Goal: Information Seeking & Learning: Learn about a topic

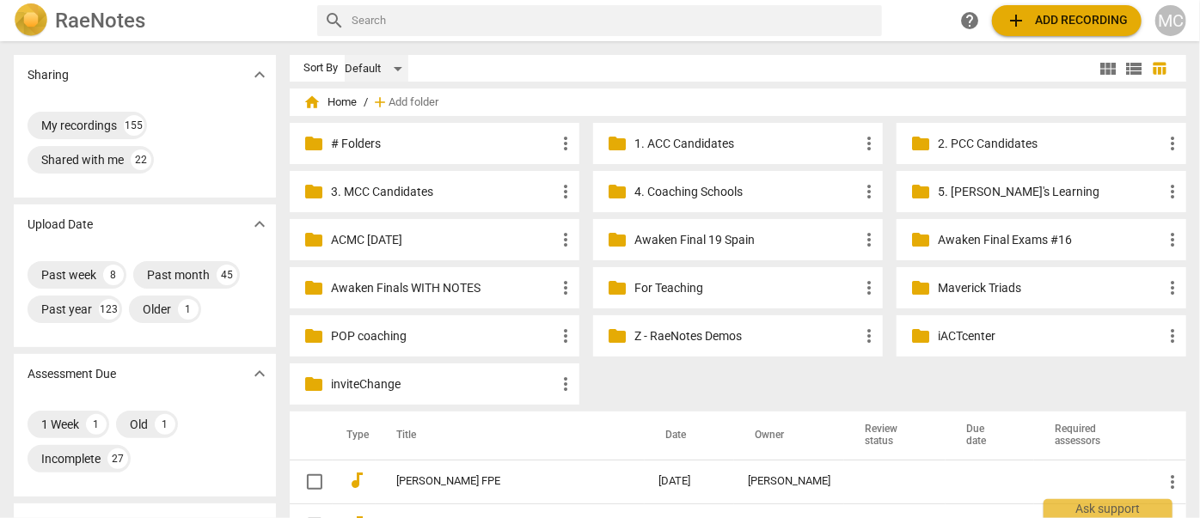
click at [376, 70] on div "Default" at bounding box center [377, 69] width 64 height 28
click at [468, 71] on div at bounding box center [600, 259] width 1200 height 518
click at [374, 72] on div "Default" at bounding box center [377, 69] width 64 height 28
drag, startPoint x: 366, startPoint y: 133, endPoint x: 407, endPoint y: 110, distance: 47.3
click at [366, 134] on li "Recent" at bounding box center [363, 134] width 82 height 33
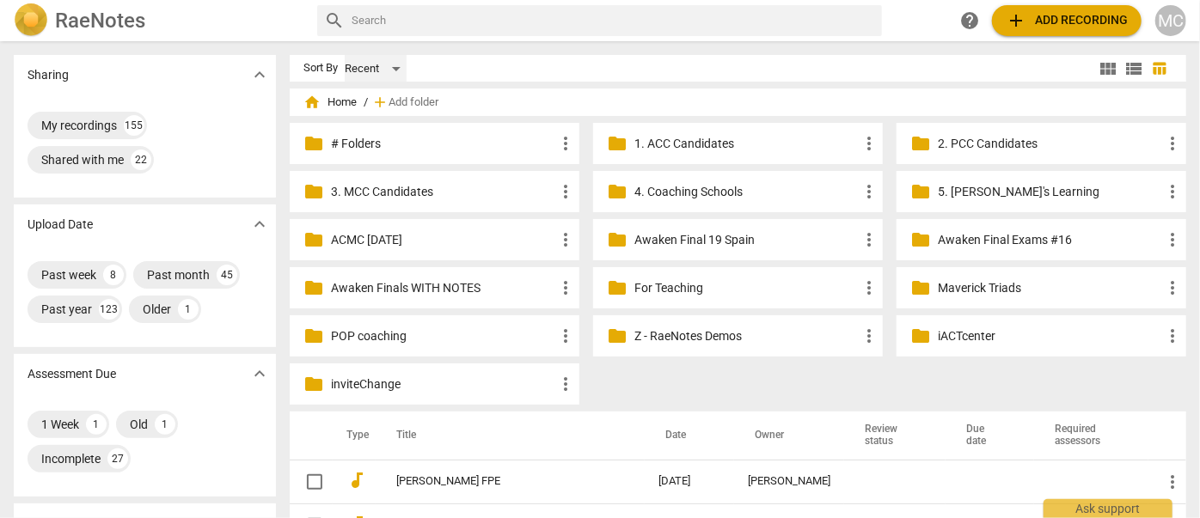
click at [370, 66] on div "Recent" at bounding box center [376, 69] width 62 height 28
click at [356, 48] on li "Default" at bounding box center [363, 37] width 82 height 33
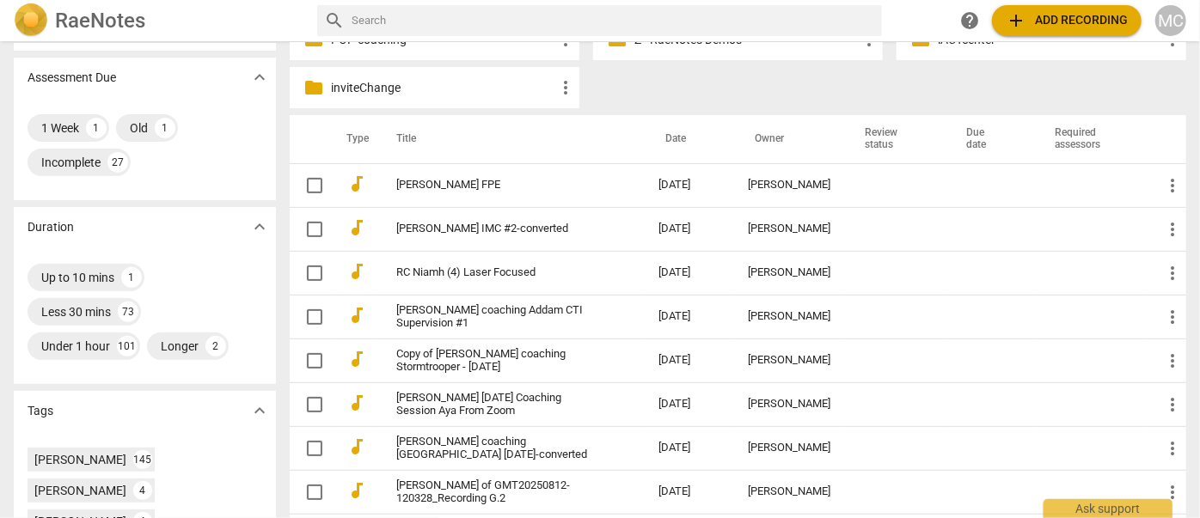
scroll to position [312, 0]
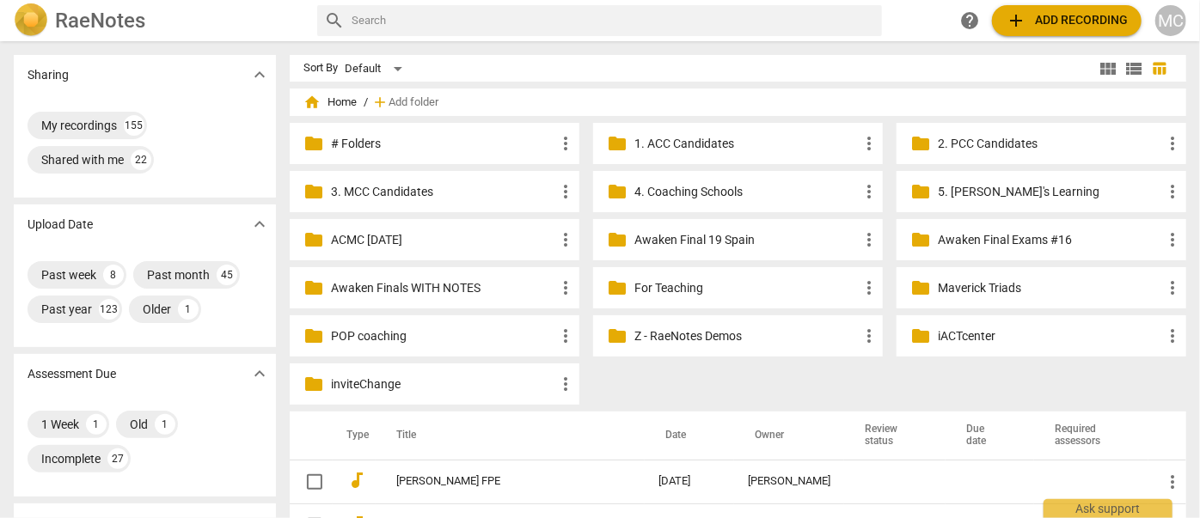
click at [416, 19] on input "text" at bounding box center [612, 21] width 523 height 28
type input "[PERSON_NAME]"
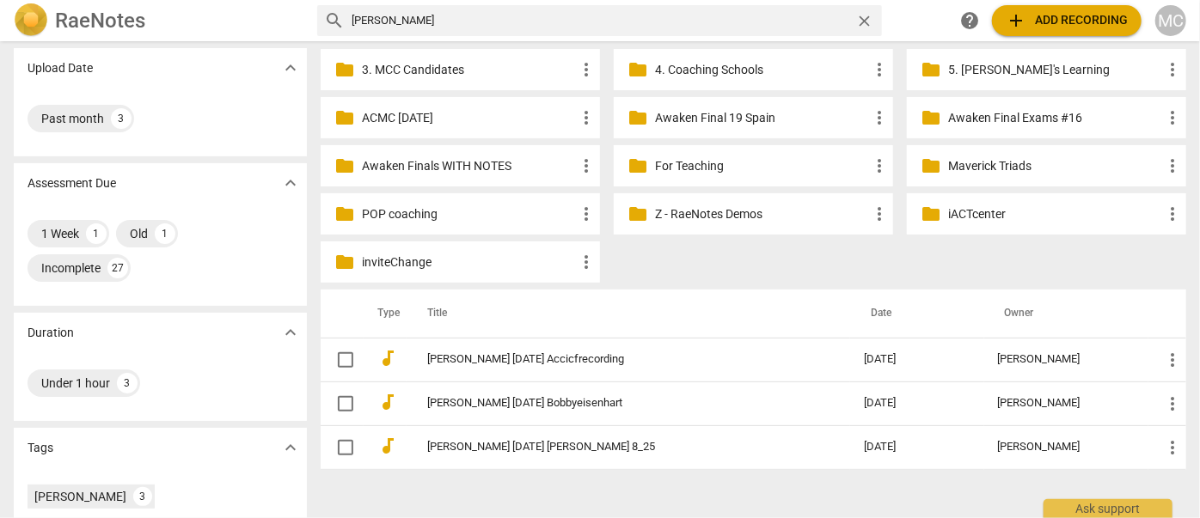
scroll to position [259, 0]
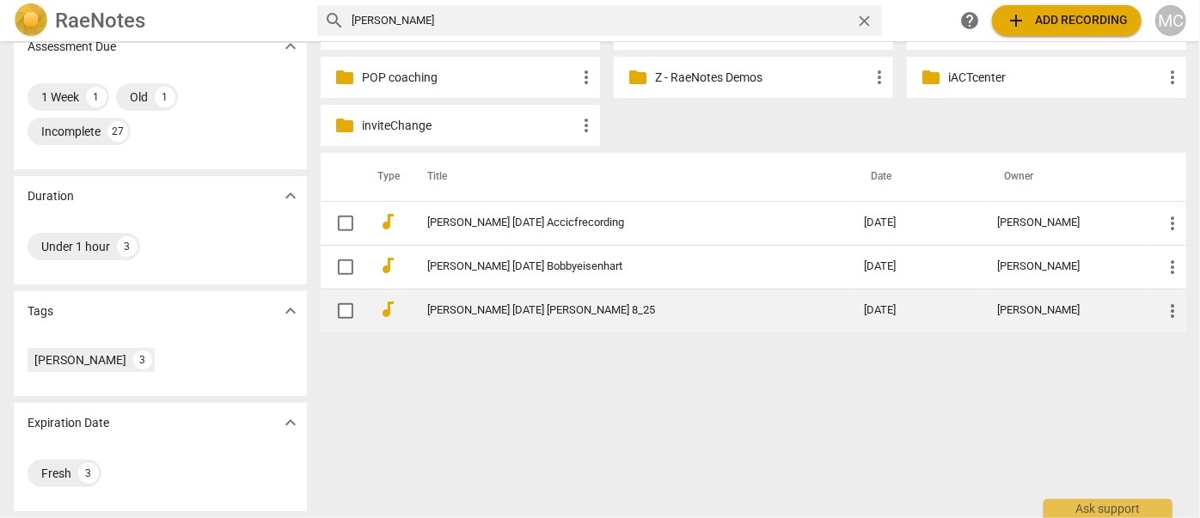
click at [464, 310] on link "[PERSON_NAME] [DATE] [PERSON_NAME] 8_25" at bounding box center [614, 310] width 375 height 13
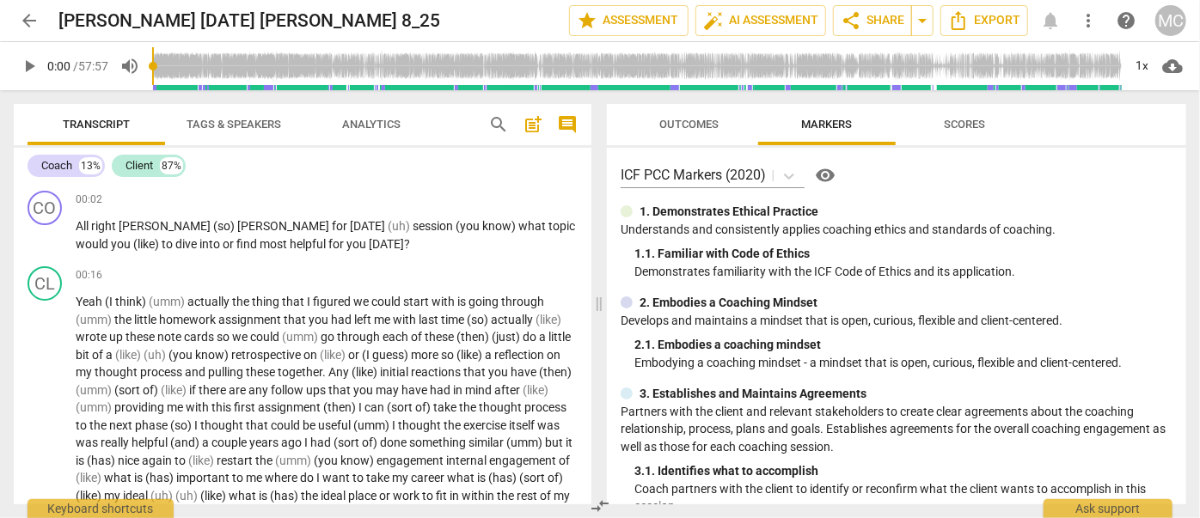
click at [569, 125] on span "comment" at bounding box center [567, 124] width 21 height 21
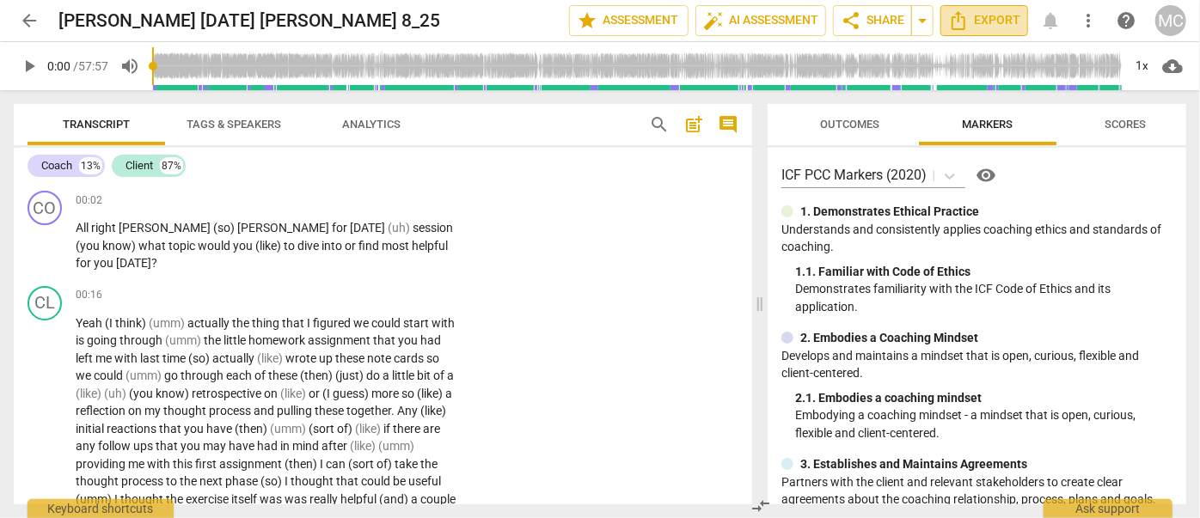
click at [690, 29] on span "Export" at bounding box center [984, 20] width 72 height 21
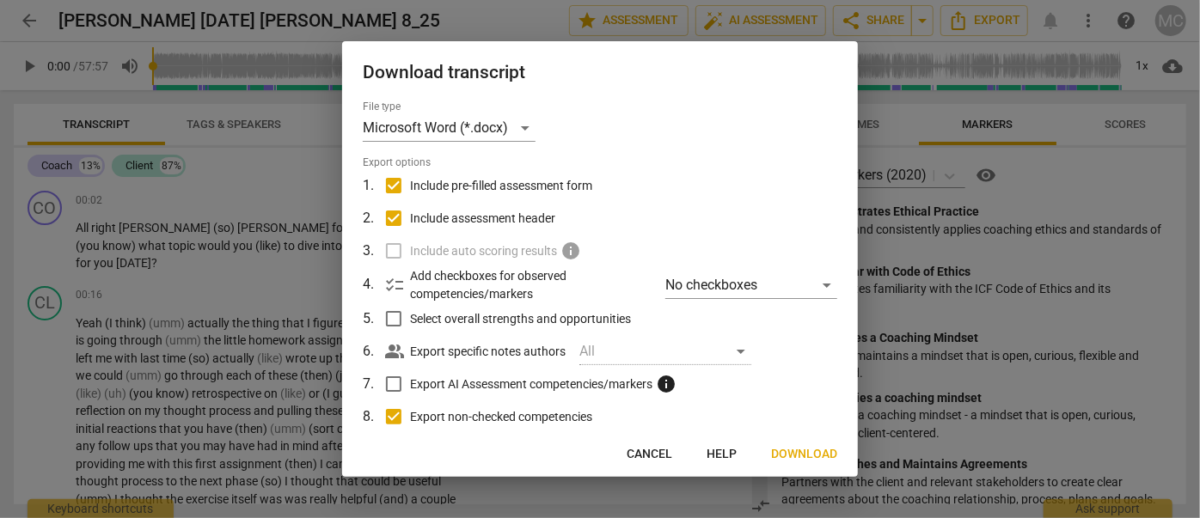
click at [690, 445] on button "Download" at bounding box center [804, 454] width 94 height 31
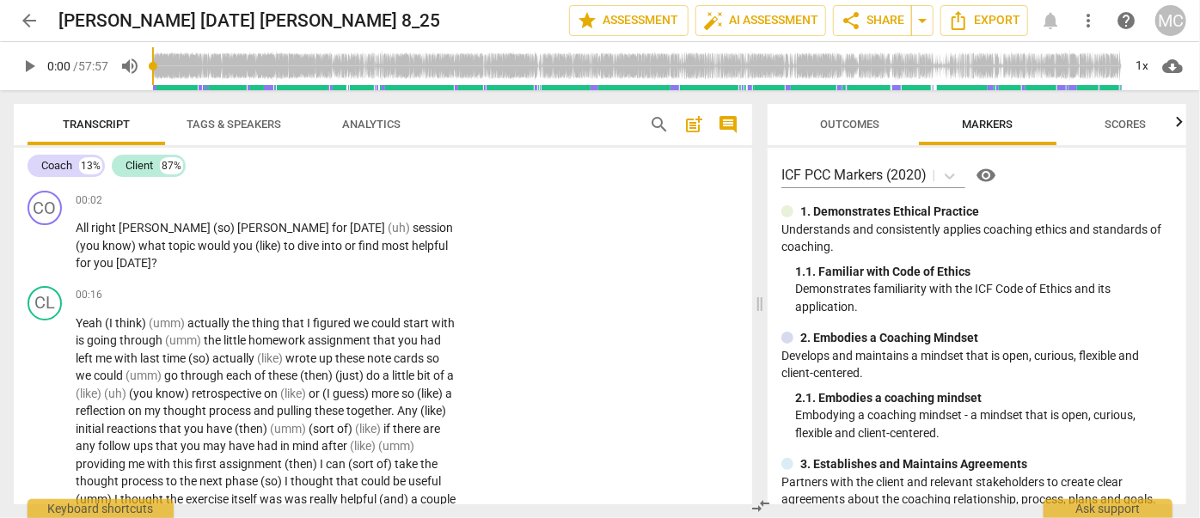
click at [376, 116] on span "Analytics" at bounding box center [371, 124] width 100 height 23
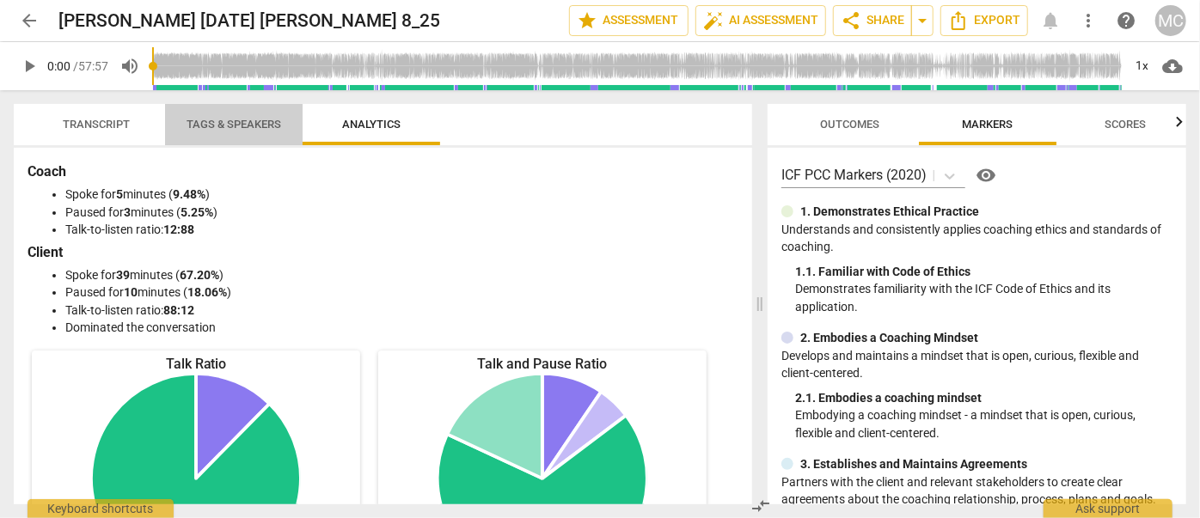
click at [240, 144] on button "Tags & Speakers" at bounding box center [234, 124] width 138 height 41
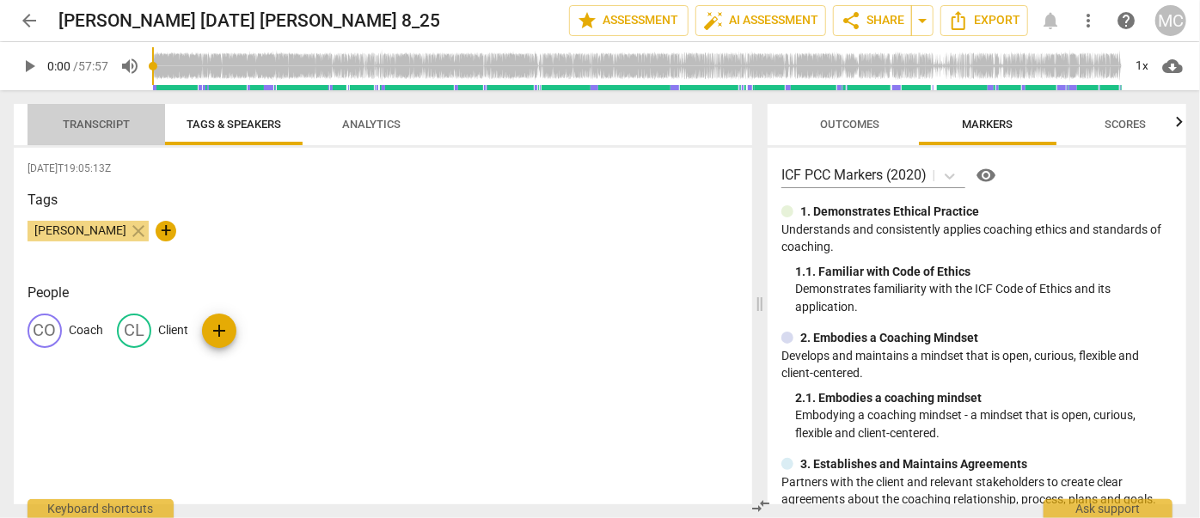
click at [52, 132] on span "Transcript" at bounding box center [96, 124] width 108 height 23
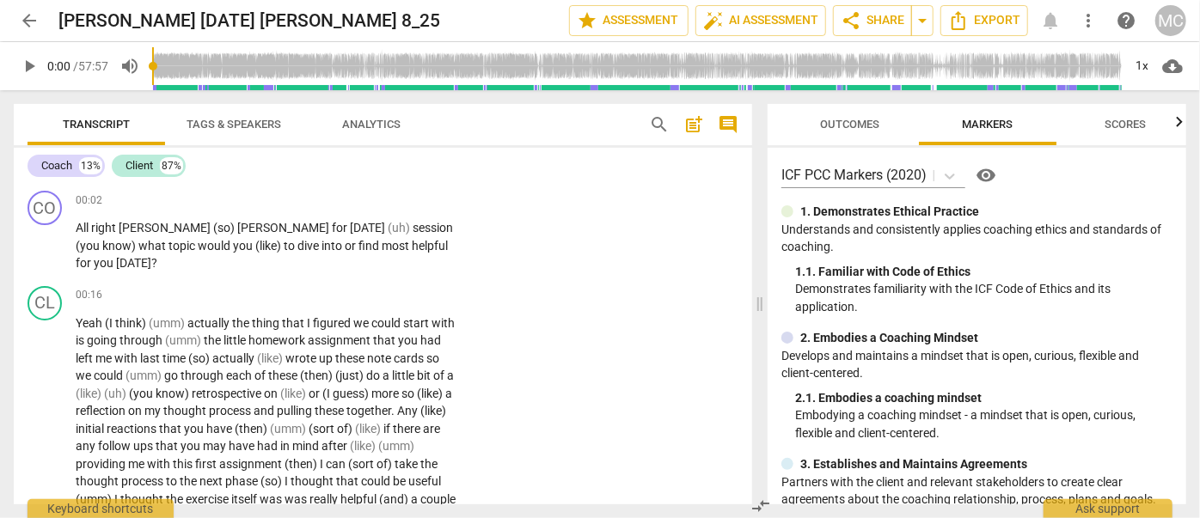
click at [30, 67] on span "play_arrow" at bounding box center [29, 66] width 21 height 21
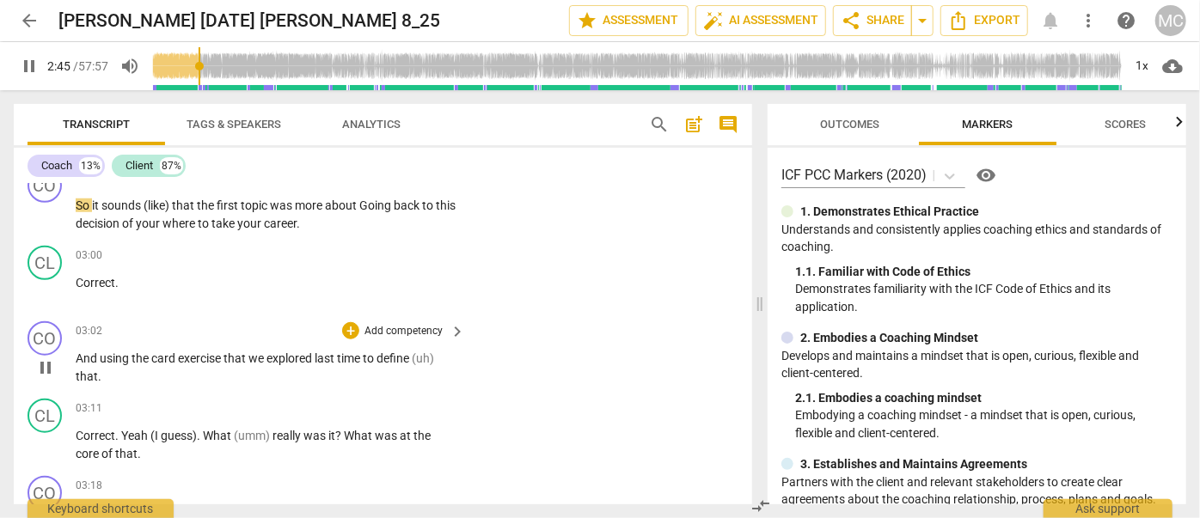
scroll to position [781, 0]
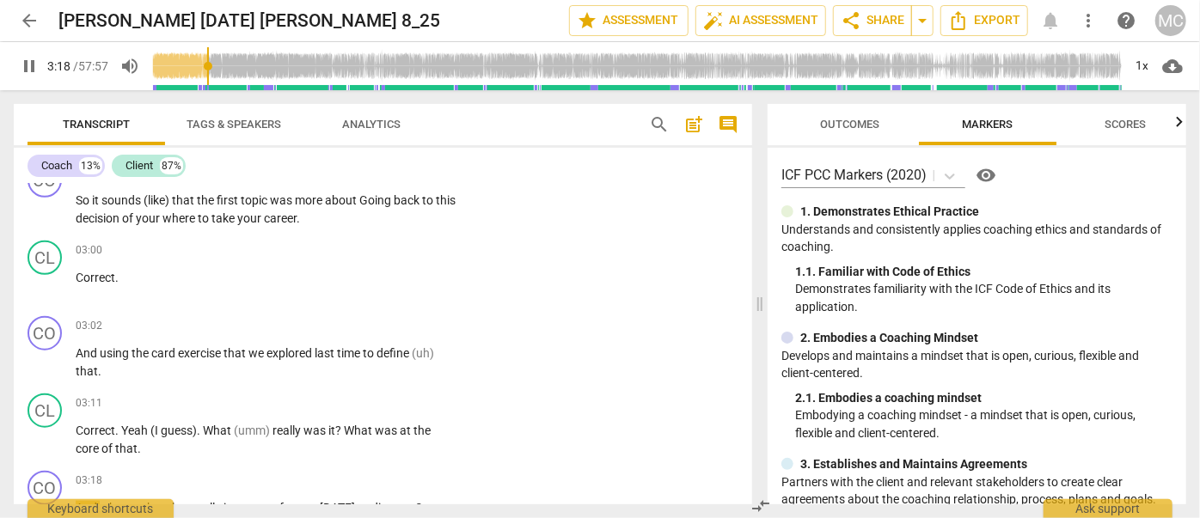
click at [29, 65] on span "pause" at bounding box center [29, 66] width 21 height 21
click at [37, 64] on span "play_arrow" at bounding box center [29, 66] width 21 height 21
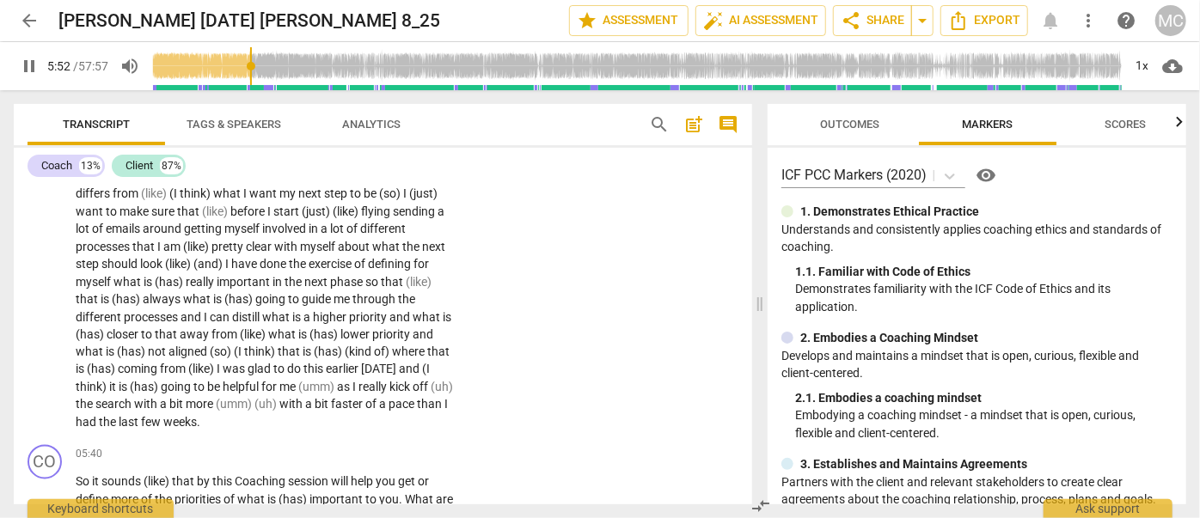
scroll to position [1855, 0]
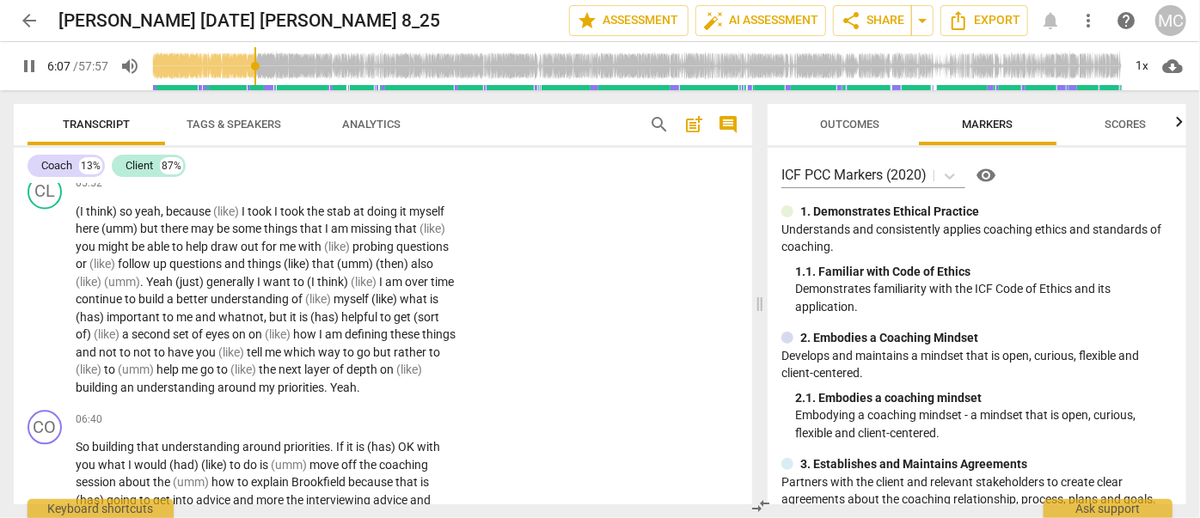
drag, startPoint x: 29, startPoint y: 68, endPoint x: 18, endPoint y: 72, distance: 12.0
click at [29, 68] on span "pause" at bounding box center [29, 66] width 21 height 21
click at [28, 65] on span "play_arrow" at bounding box center [29, 66] width 21 height 21
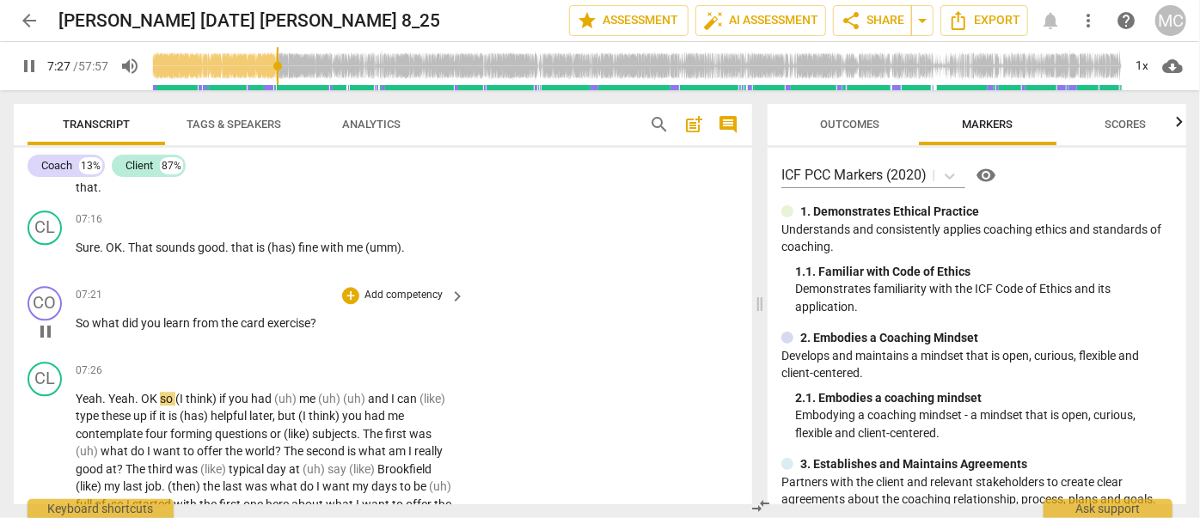
scroll to position [2246, 0]
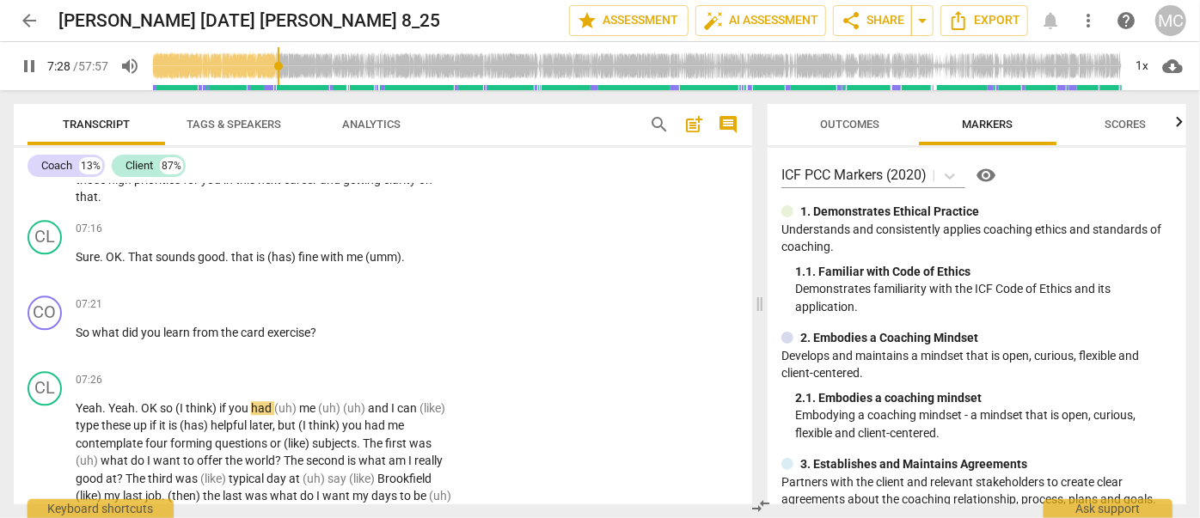
drag, startPoint x: 30, startPoint y: 62, endPoint x: 11, endPoint y: 65, distance: 19.2
click at [30, 62] on span "pause" at bounding box center [29, 66] width 21 height 21
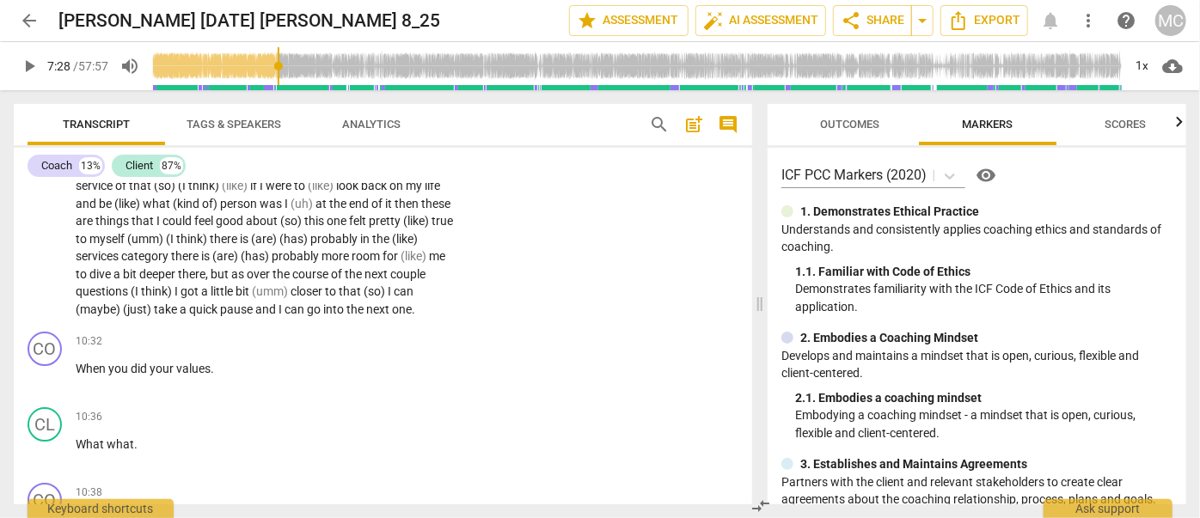
scroll to position [2949, 0]
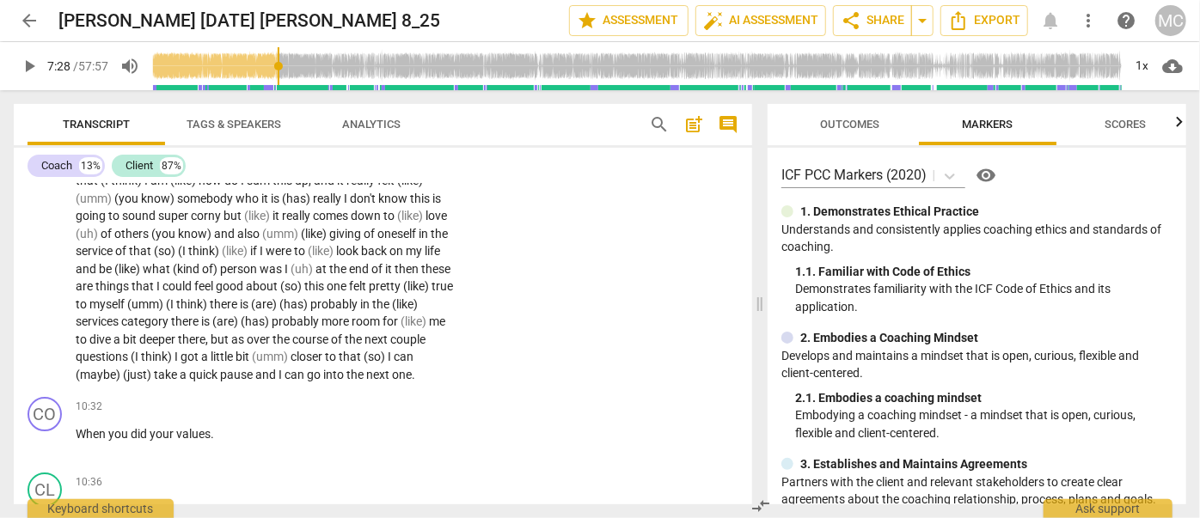
click at [225, 368] on span "pause" at bounding box center [237, 375] width 35 height 14
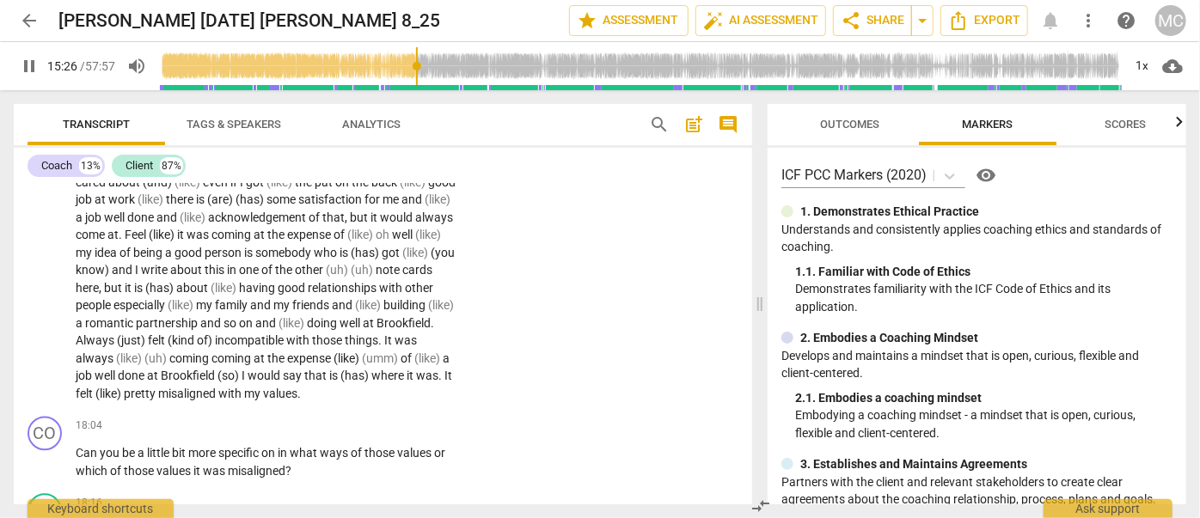
scroll to position [4709, 0]
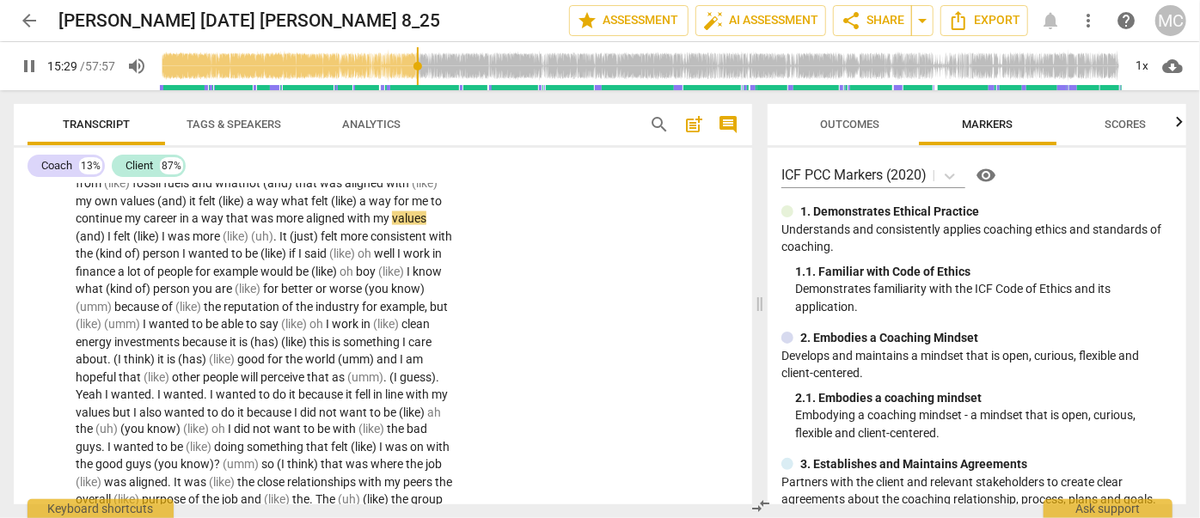
drag, startPoint x: 29, startPoint y: 63, endPoint x: 15, endPoint y: 64, distance: 13.9
click at [29, 63] on span "pause" at bounding box center [29, 66] width 21 height 21
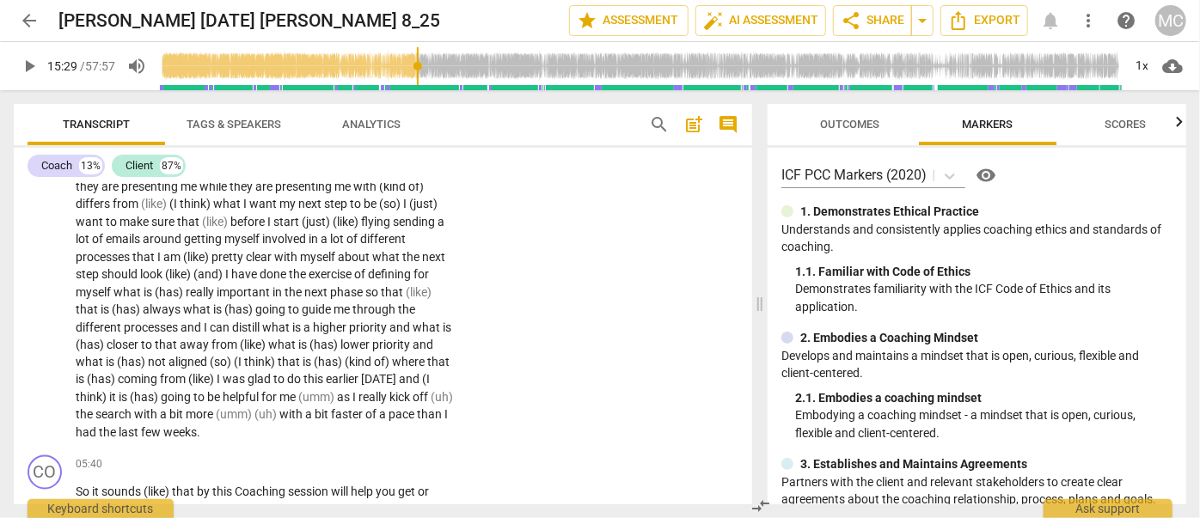
scroll to position [1562, 0]
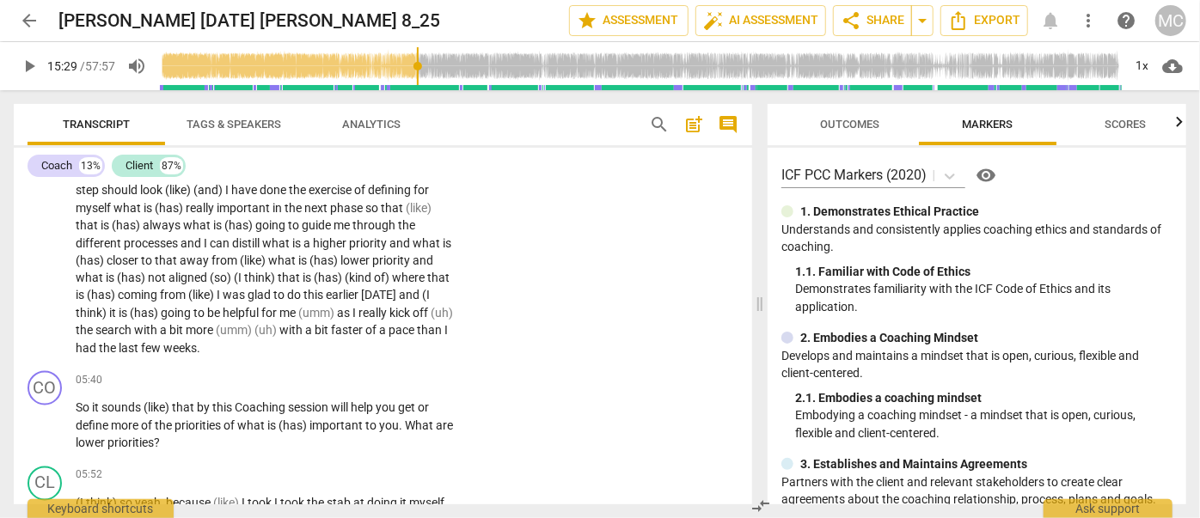
click at [99, 342] on span "had" at bounding box center [87, 349] width 23 height 14
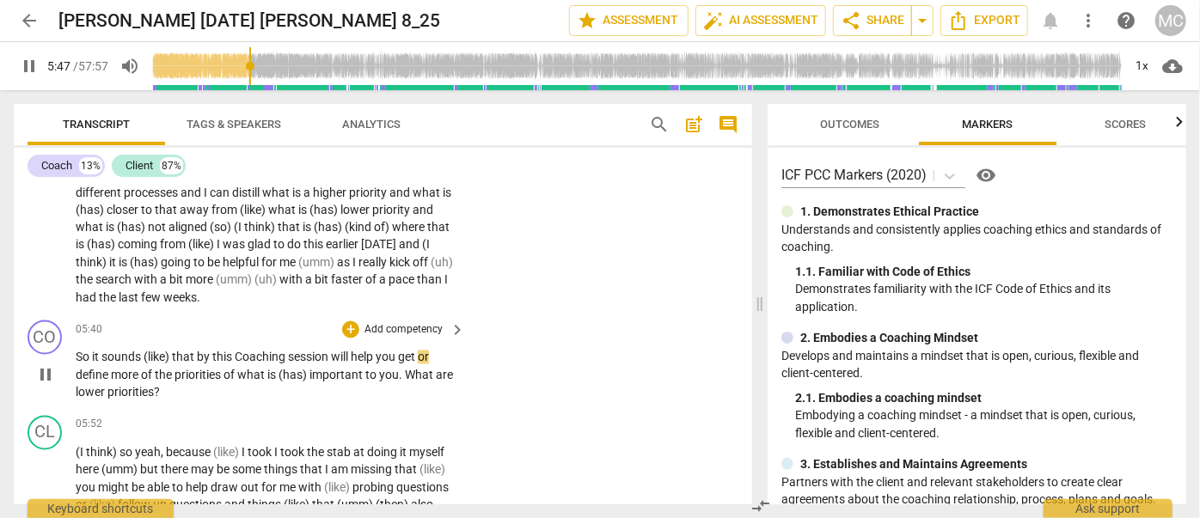
scroll to position [1641, 0]
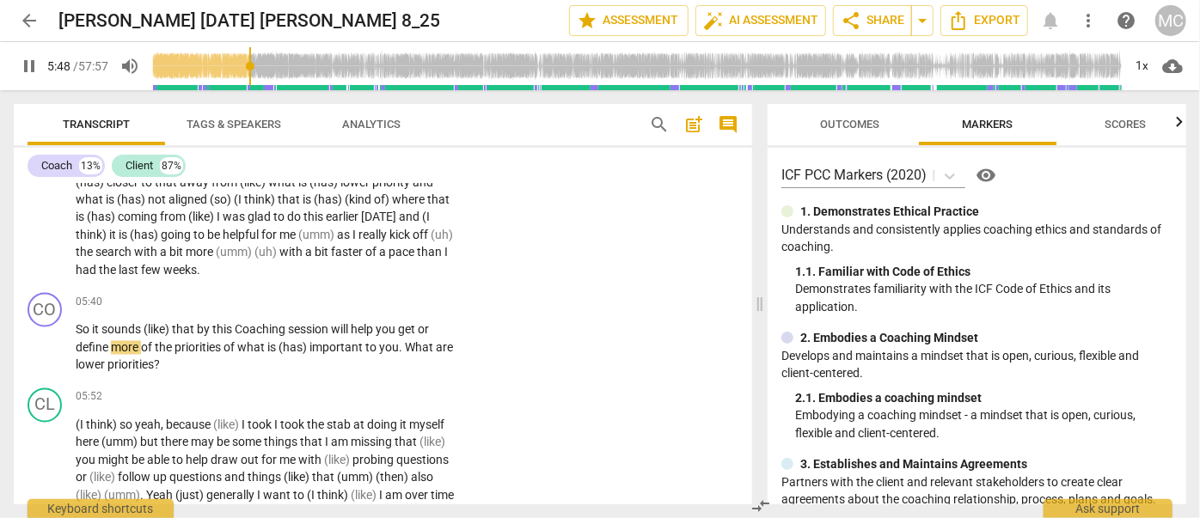
click at [29, 63] on span "pause" at bounding box center [29, 66] width 21 height 21
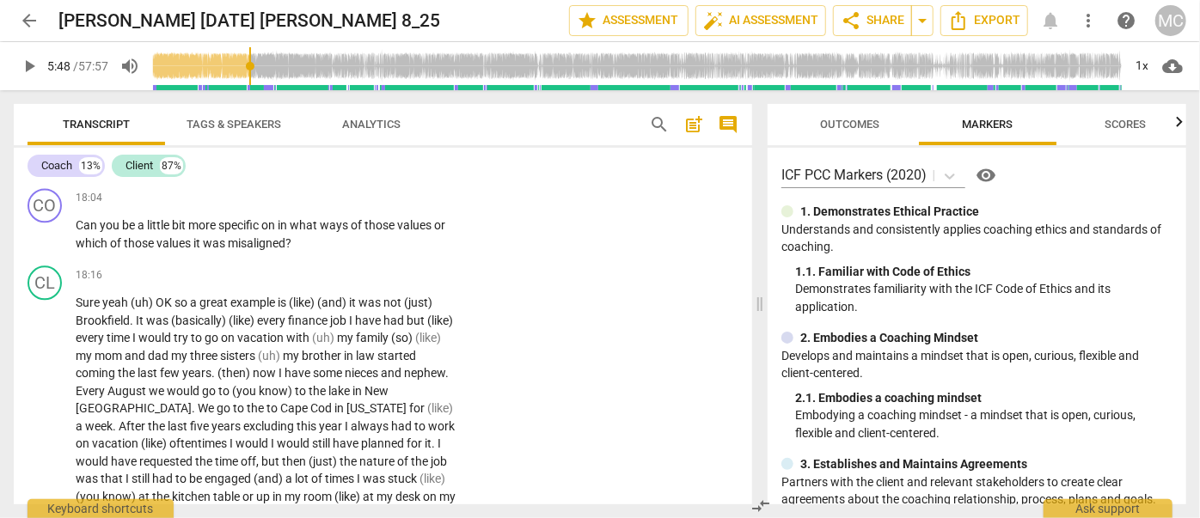
scroll to position [5234, 0]
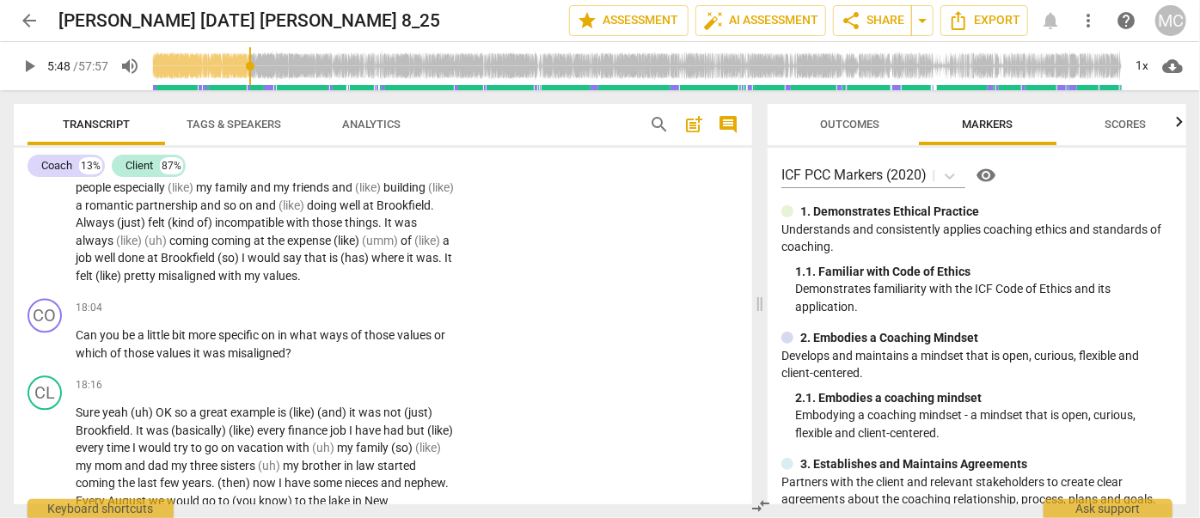
click at [218, 269] on span "misaligned" at bounding box center [188, 276] width 60 height 14
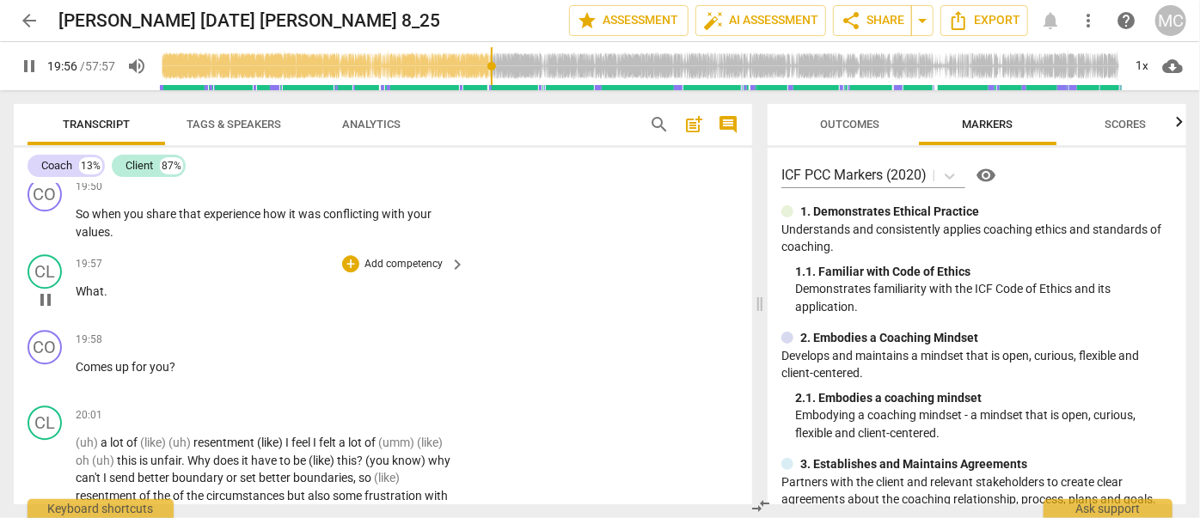
scroll to position [5881, 0]
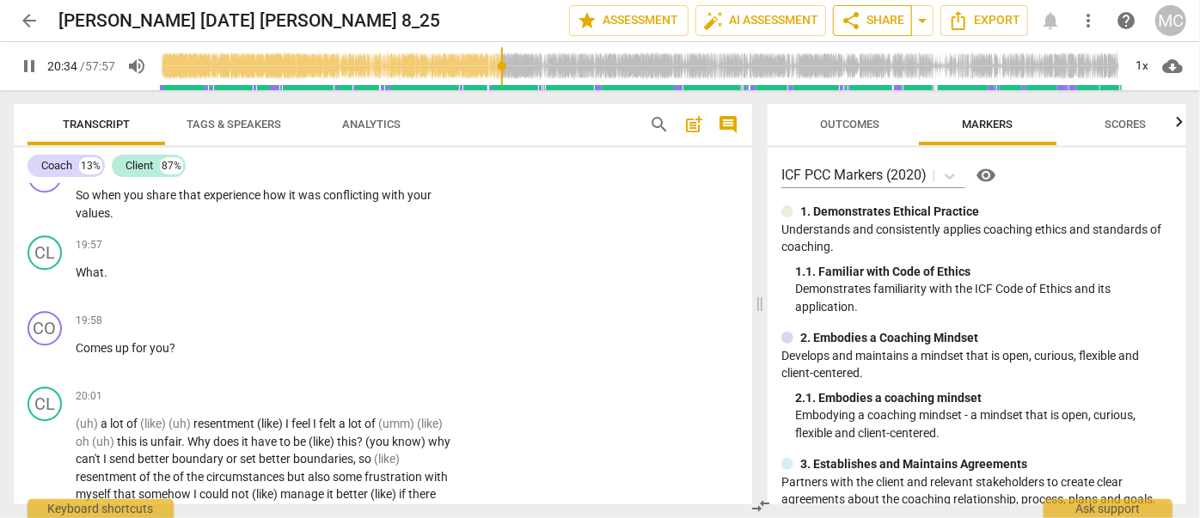
click at [690, 22] on span "share Share" at bounding box center [872, 20] width 64 height 21
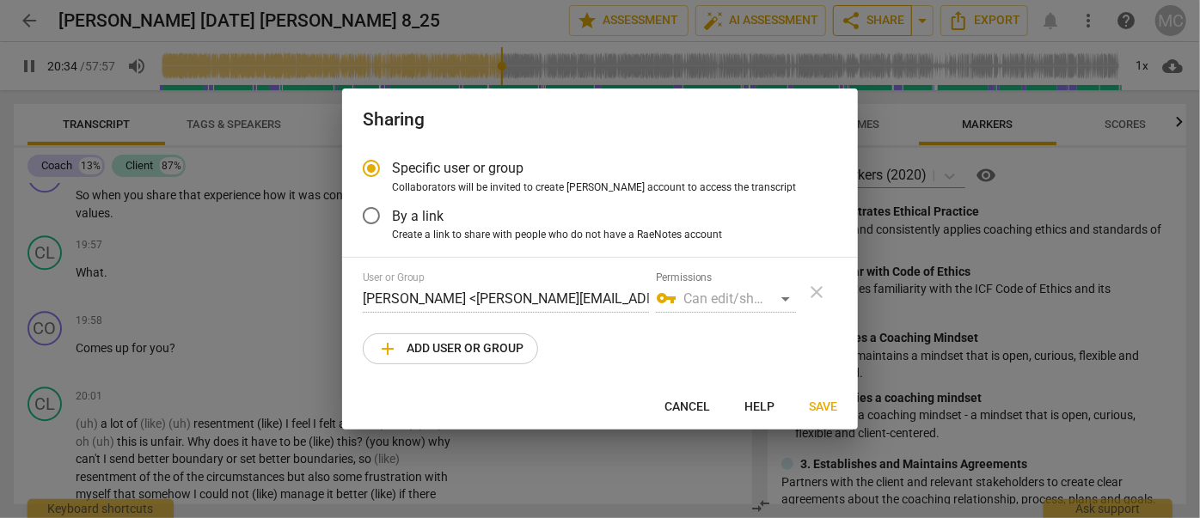
type input "1235"
radio input "false"
type input "1236"
click at [416, 213] on span "By a link" at bounding box center [418, 216] width 52 height 20
click at [392, 213] on input "By a link" at bounding box center [371, 215] width 41 height 41
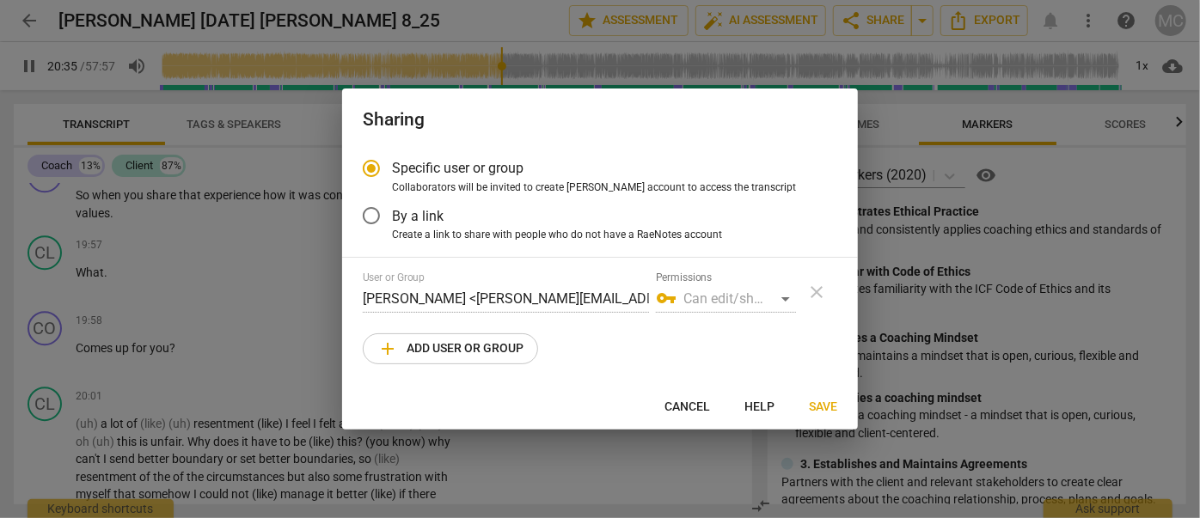
radio input "false"
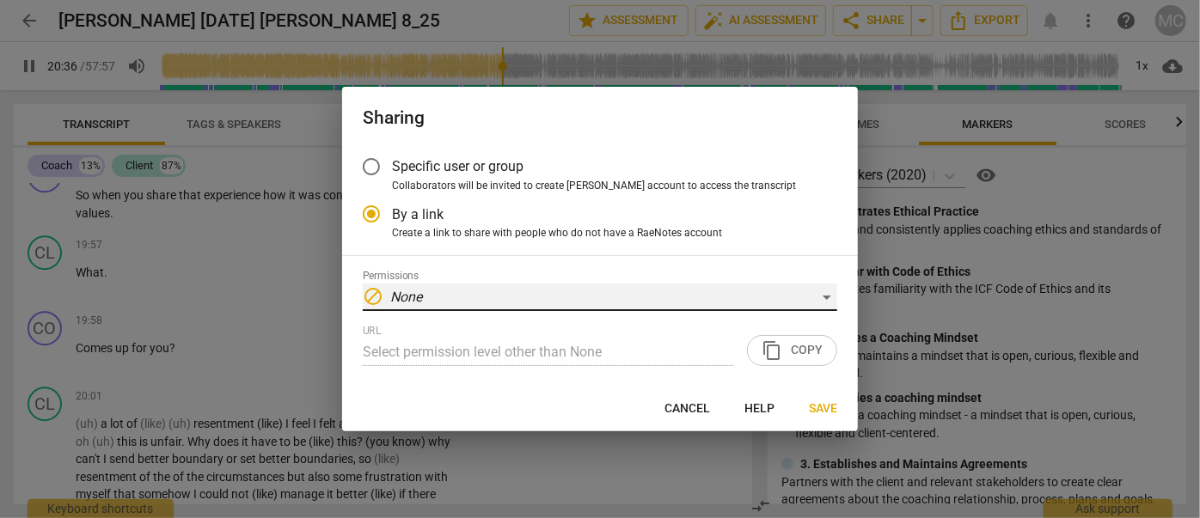
click at [479, 302] on div "block None" at bounding box center [600, 298] width 474 height 28
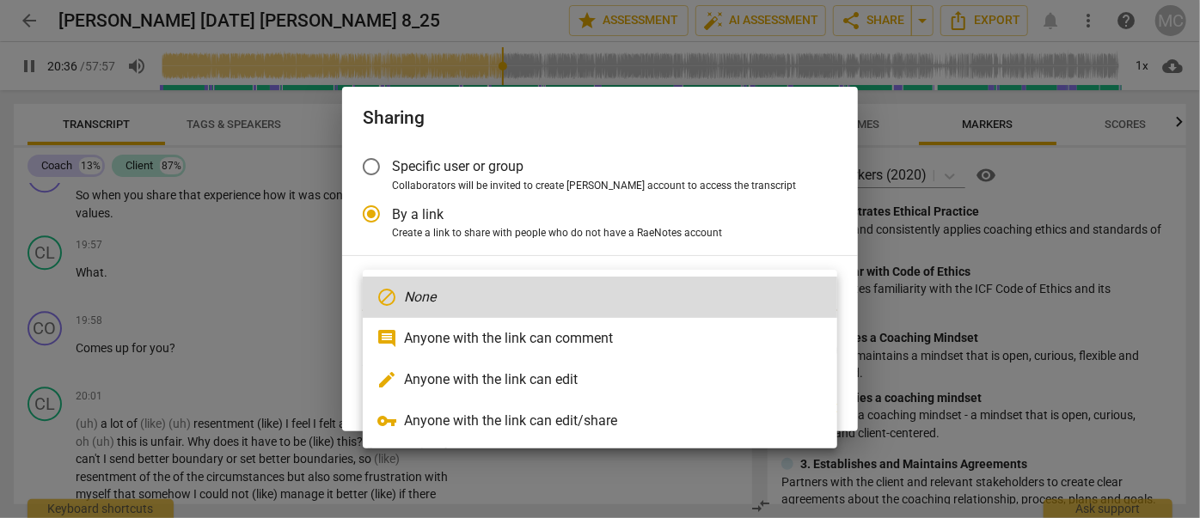
scroll to position [6207, 0]
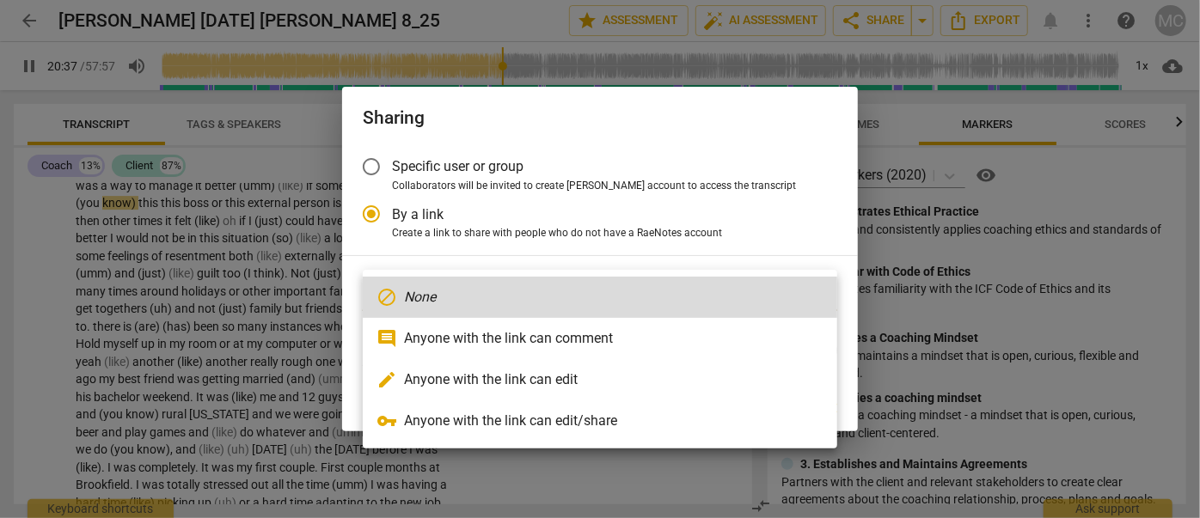
type input "1237"
click at [545, 382] on li "edit Anyone with the link can edit" at bounding box center [600, 379] width 474 height 41
radio input "false"
type input "[URL][DOMAIN_NAME]"
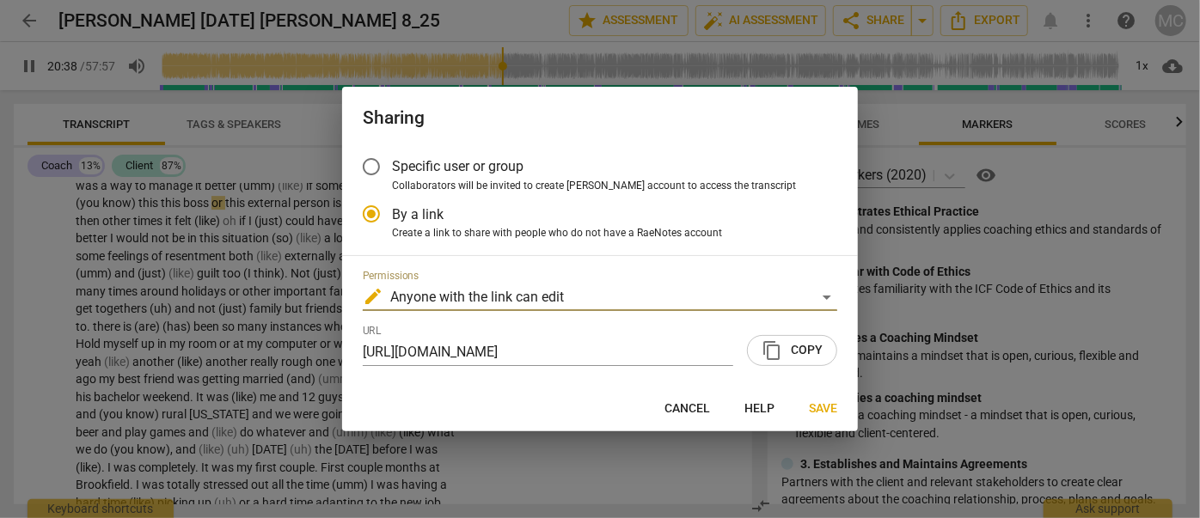
click at [690, 350] on span "content_copy Copy" at bounding box center [791, 350] width 61 height 21
click at [690, 410] on span "Save" at bounding box center [823, 408] width 28 height 17
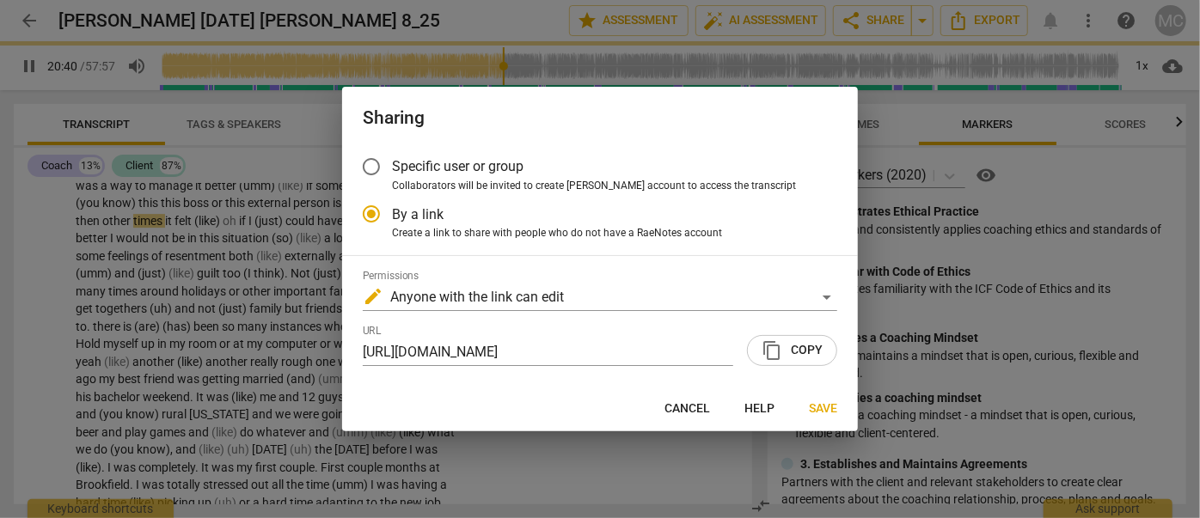
type input "1241"
radio input "false"
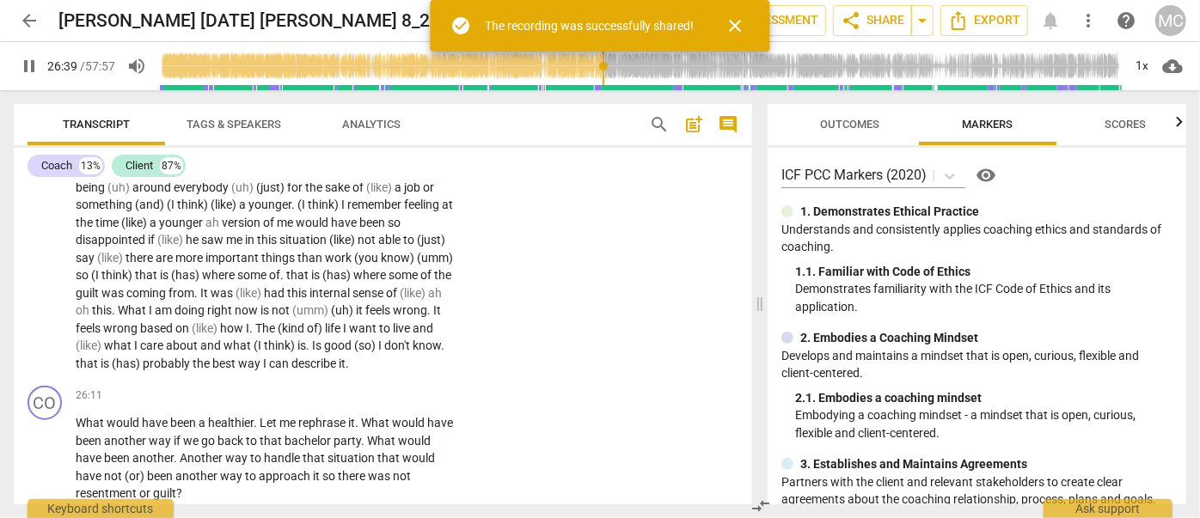
scroll to position [7899, 0]
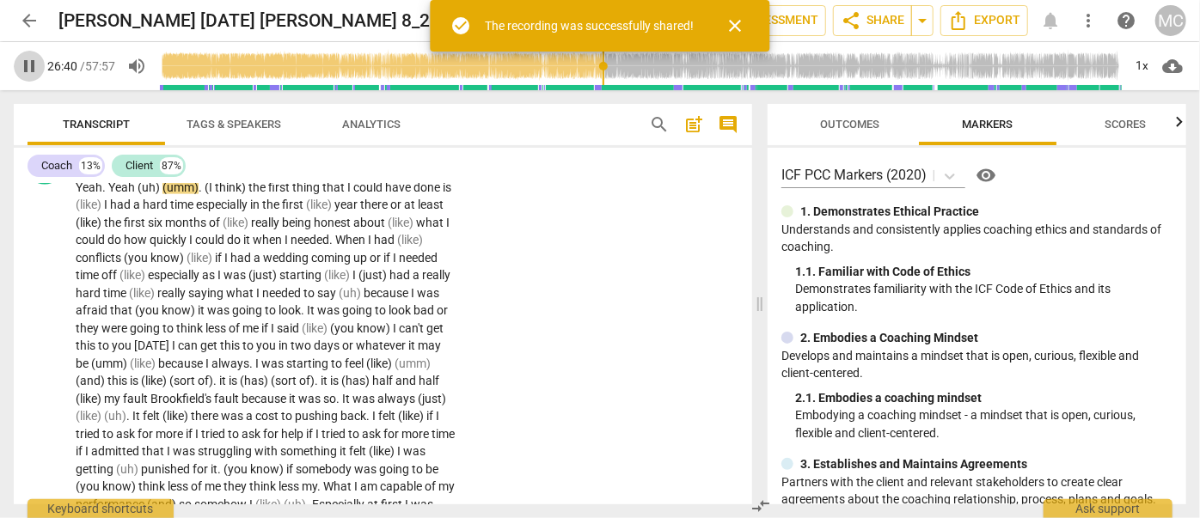
click at [30, 67] on span "pause" at bounding box center [29, 66] width 21 height 21
click at [22, 69] on span "play_arrow" at bounding box center [29, 66] width 21 height 21
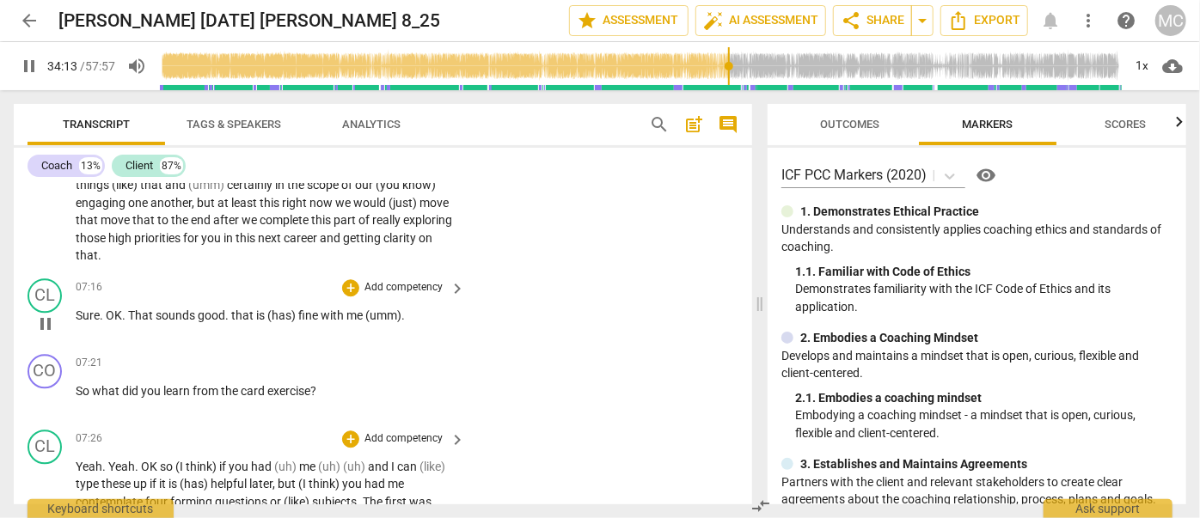
scroll to position [9604, 0]
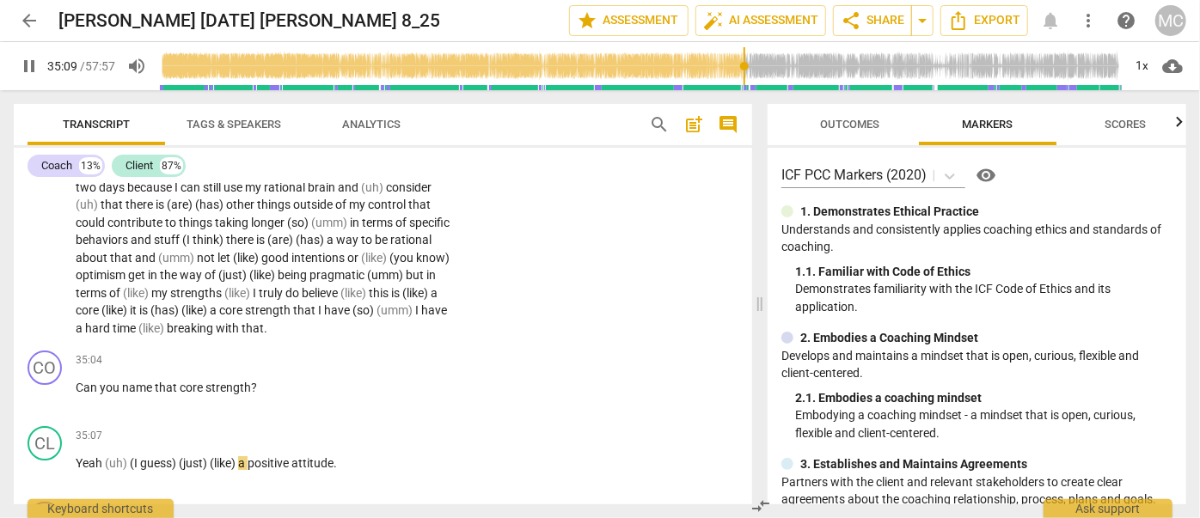
drag, startPoint x: 26, startPoint y: 70, endPoint x: 2, endPoint y: 70, distance: 24.1
click at [26, 70] on span "pause" at bounding box center [29, 66] width 21 height 21
click at [21, 63] on span "play_arrow" at bounding box center [29, 66] width 21 height 21
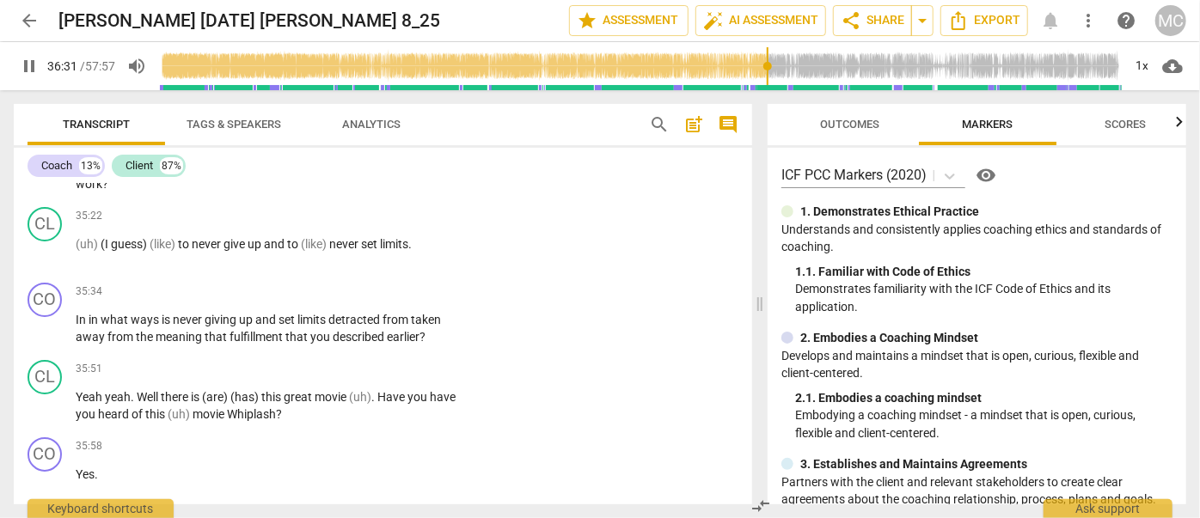
scroll to position [10388, 0]
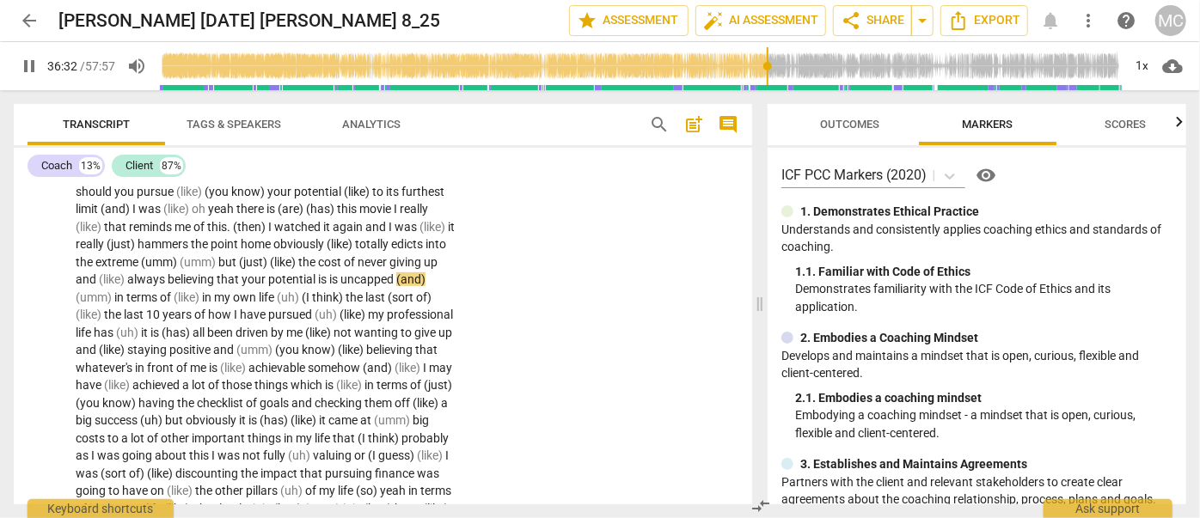
drag, startPoint x: 30, startPoint y: 65, endPoint x: 7, endPoint y: 88, distance: 32.2
click at [30, 65] on span "pause" at bounding box center [29, 66] width 21 height 21
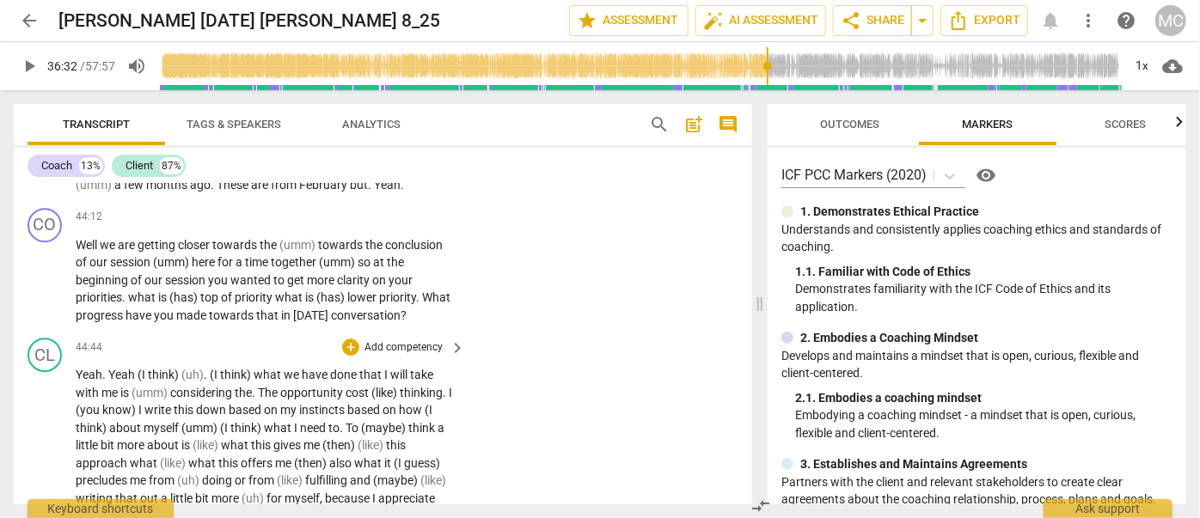
scroll to position [12549, 0]
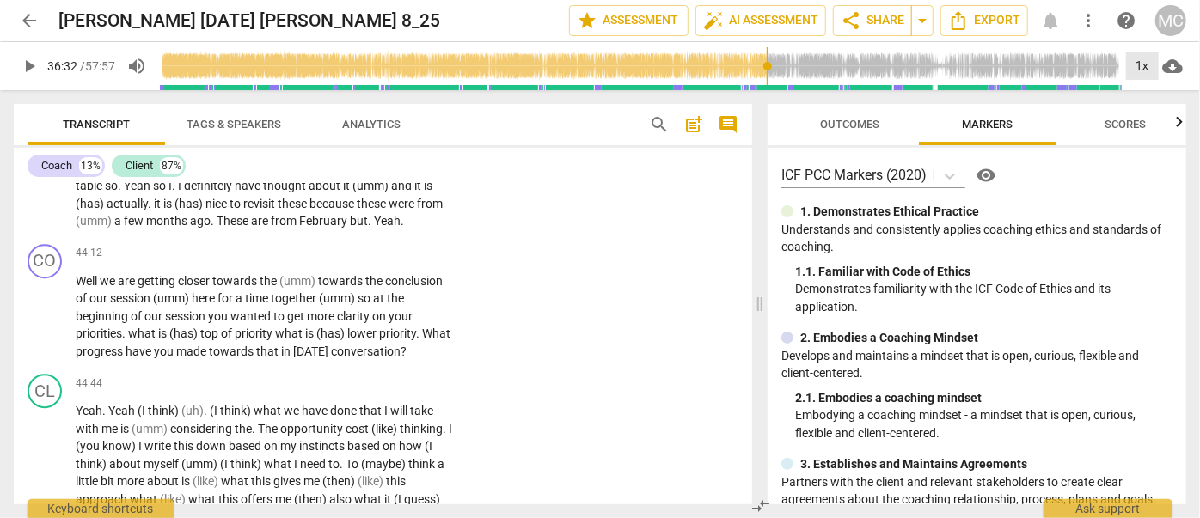
click at [690, 70] on div "1x" at bounding box center [1142, 66] width 33 height 28
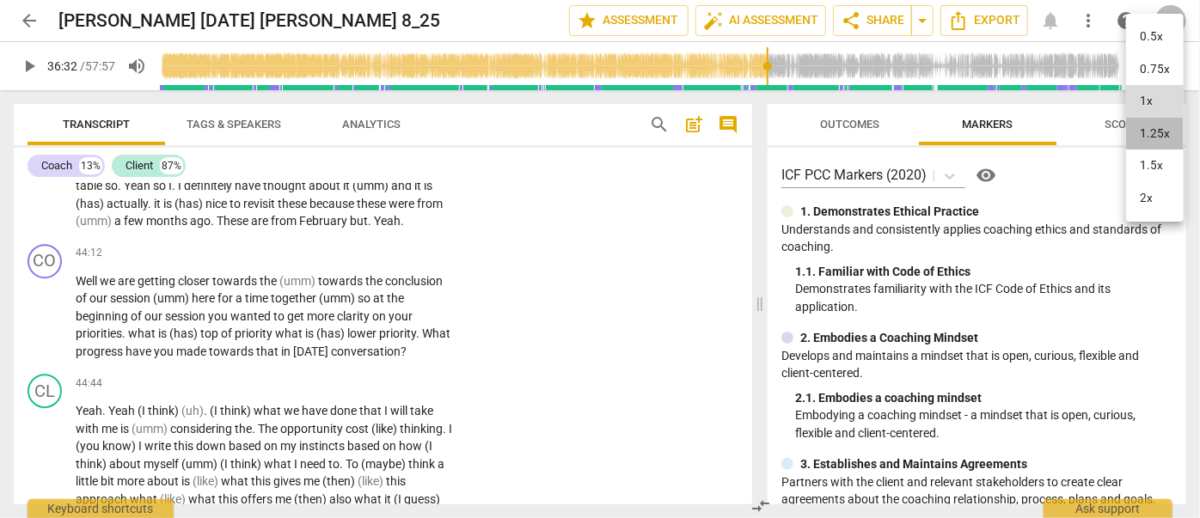
click at [690, 138] on li "1.25x" at bounding box center [1155, 134] width 58 height 33
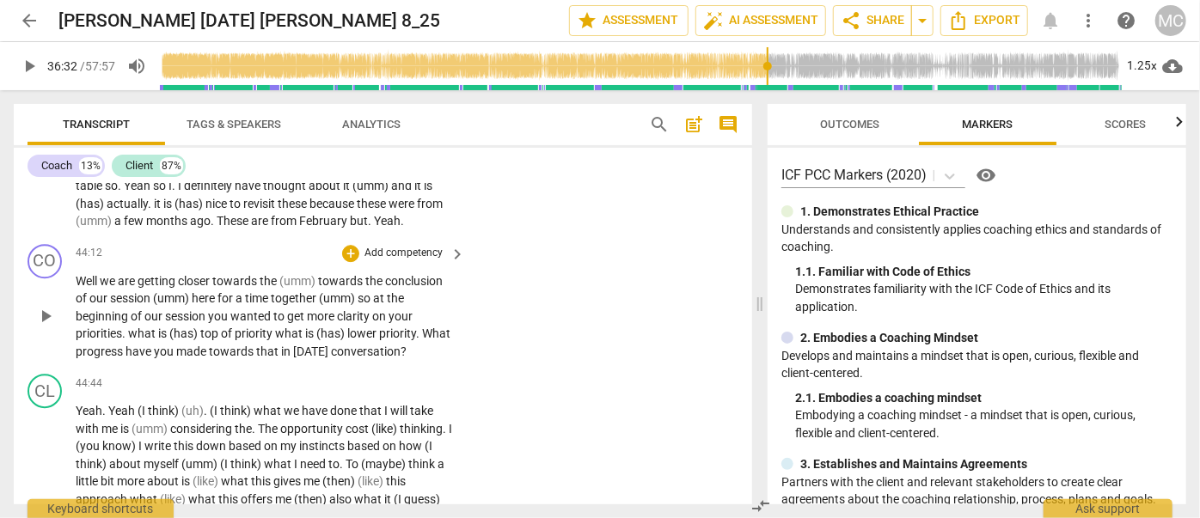
click at [89, 288] on span "Well" at bounding box center [88, 281] width 24 height 14
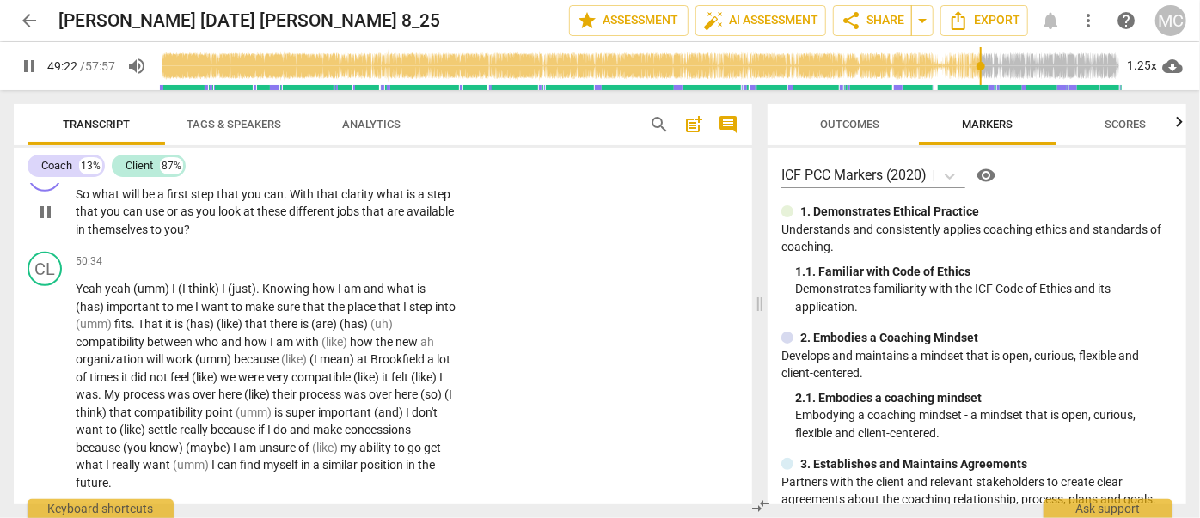
scroll to position [13885, 0]
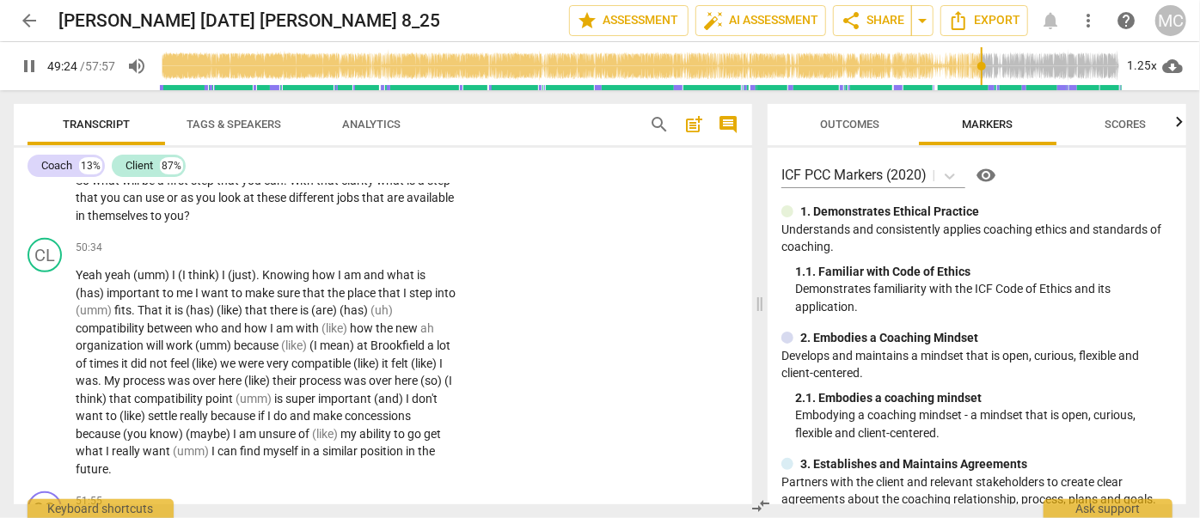
click at [21, 71] on span "pause" at bounding box center [29, 66] width 21 height 21
type input "2964"
click at [24, 28] on span "arrow_back" at bounding box center [29, 20] width 21 height 21
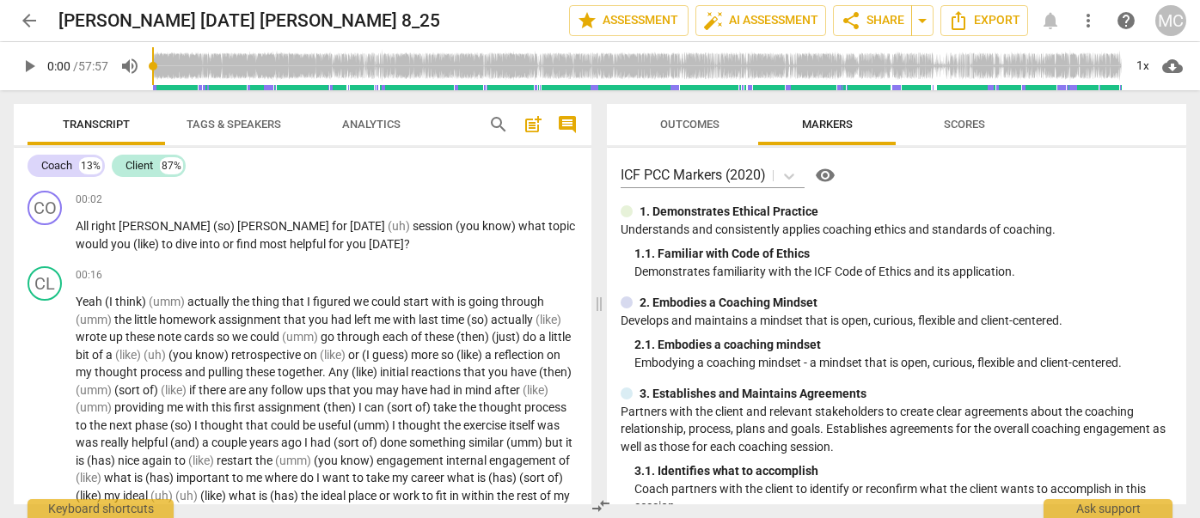
click at [22, 22] on span "arrow_back" at bounding box center [29, 20] width 21 height 21
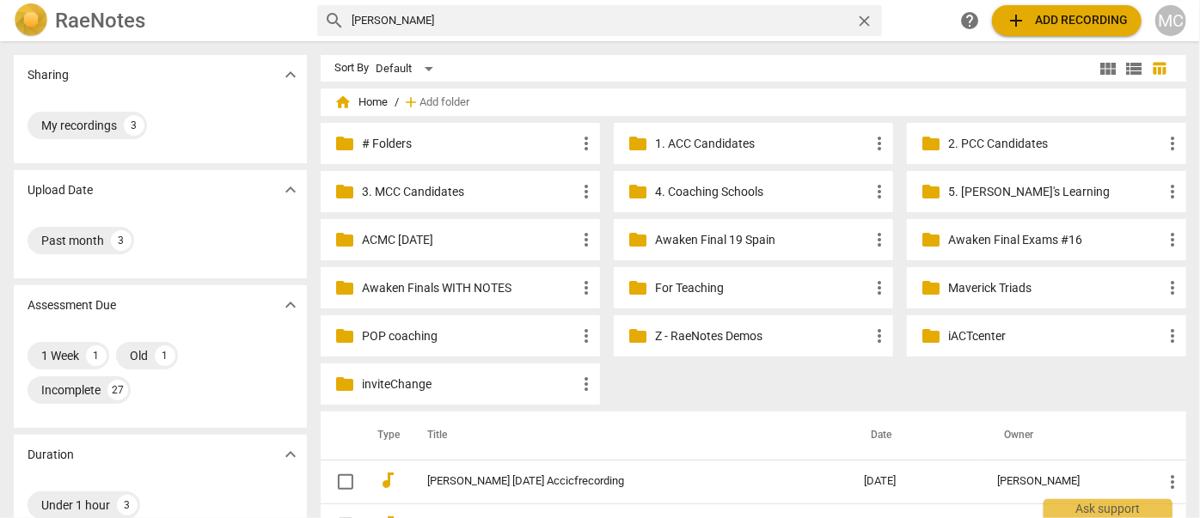
click at [864, 21] on span "close" at bounding box center [864, 21] width 18 height 18
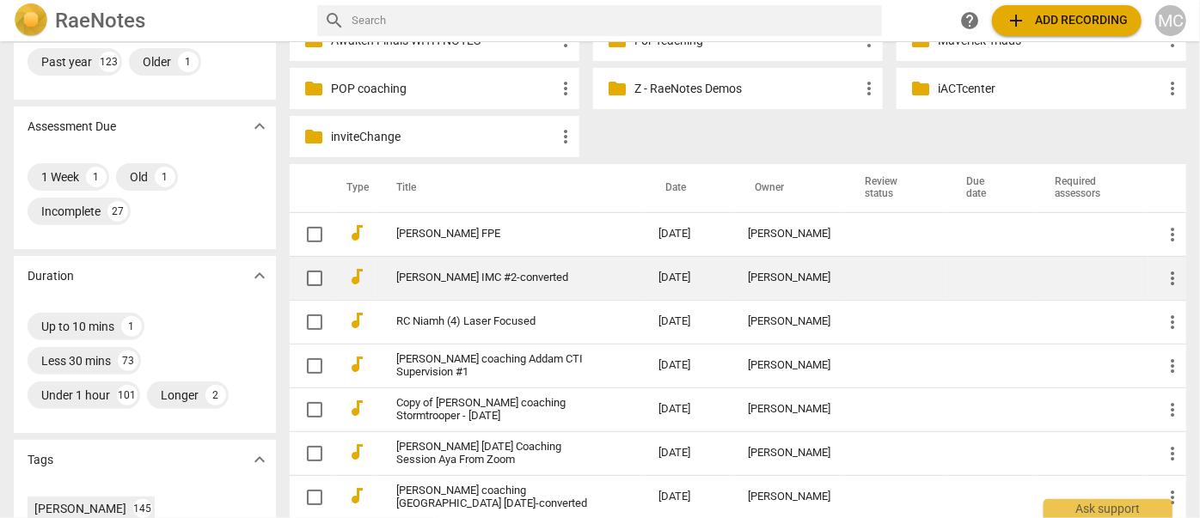
scroll to position [268, 0]
